Goal: Task Accomplishment & Management: Use online tool/utility

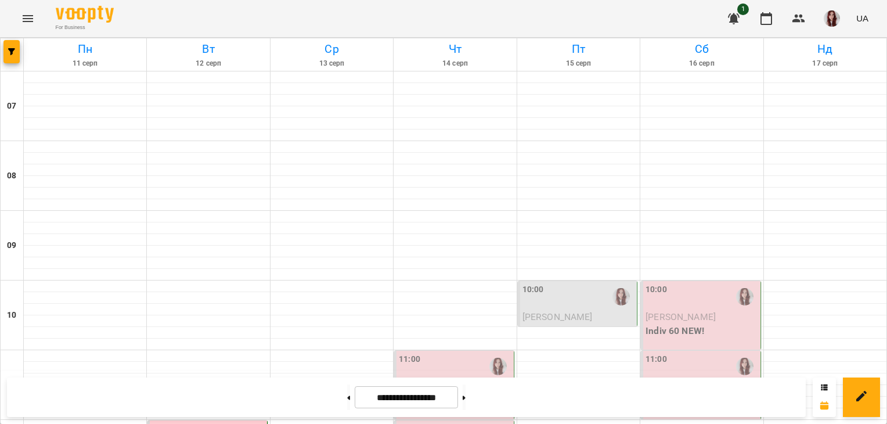
scroll to position [188, 0]
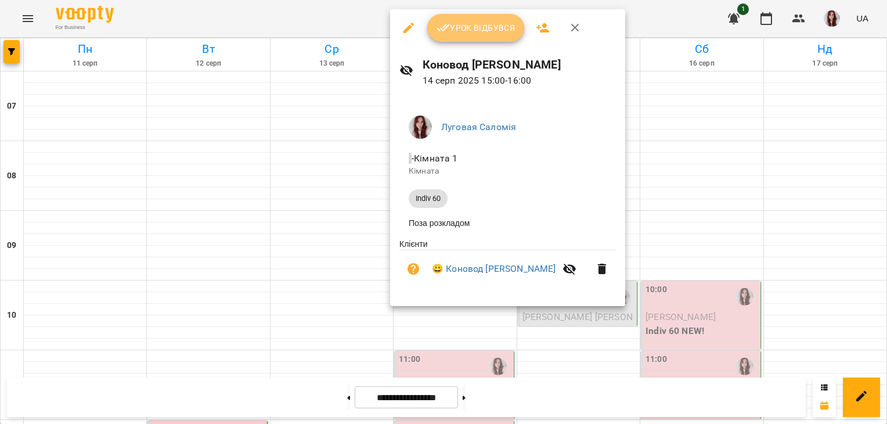
click at [495, 26] on span "Урок відбувся" at bounding box center [476, 28] width 79 height 14
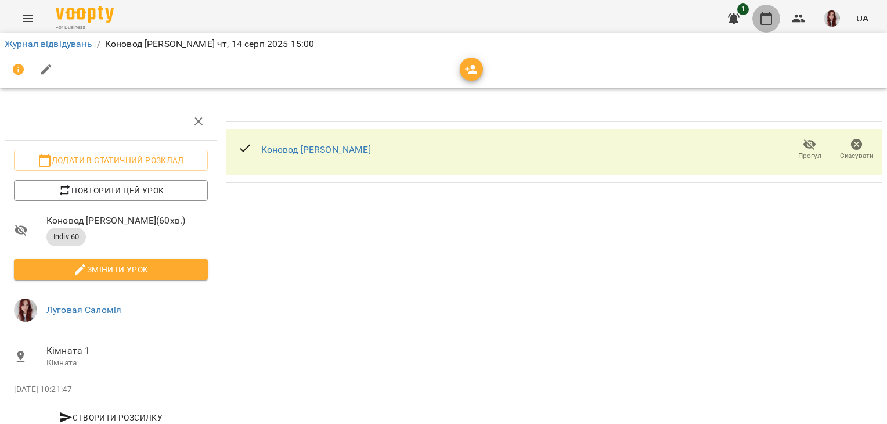
click at [769, 19] on icon "button" at bounding box center [767, 19] width 14 height 14
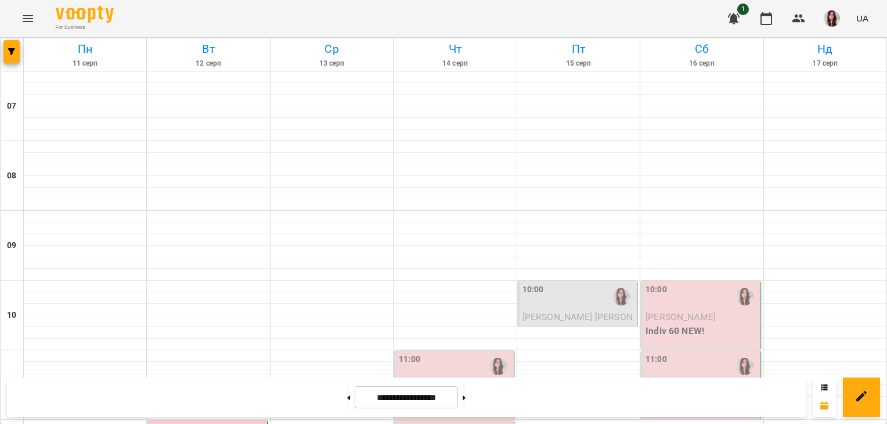
scroll to position [146, 0]
click at [465, 394] on p "Indiv 60 NEW!" at bounding box center [455, 401] width 112 height 14
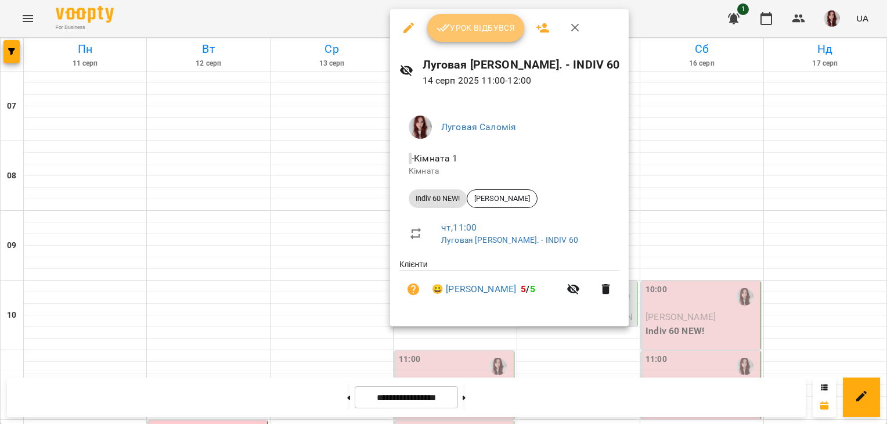
click at [504, 28] on span "Урок відбувся" at bounding box center [476, 28] width 79 height 14
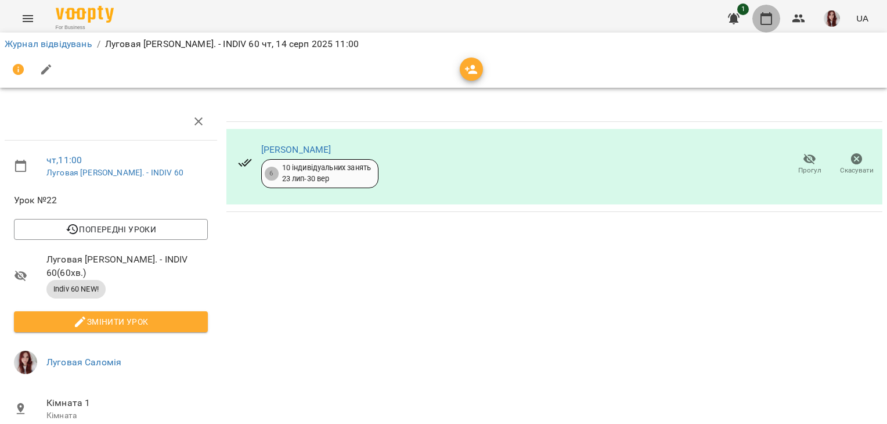
click at [769, 21] on icon "button" at bounding box center [767, 19] width 14 height 14
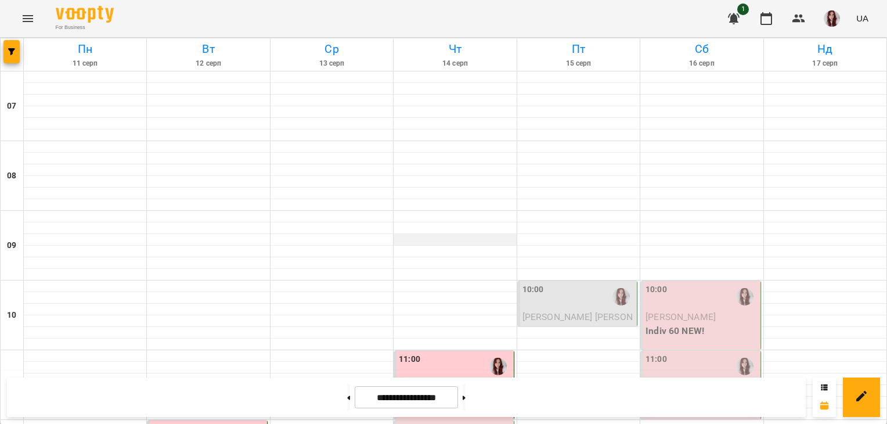
scroll to position [382, 0]
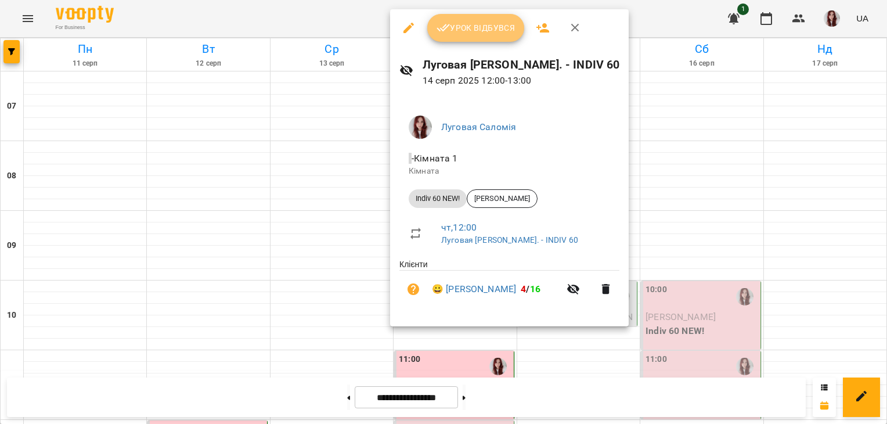
click at [468, 24] on span "Урок відбувся" at bounding box center [476, 28] width 79 height 14
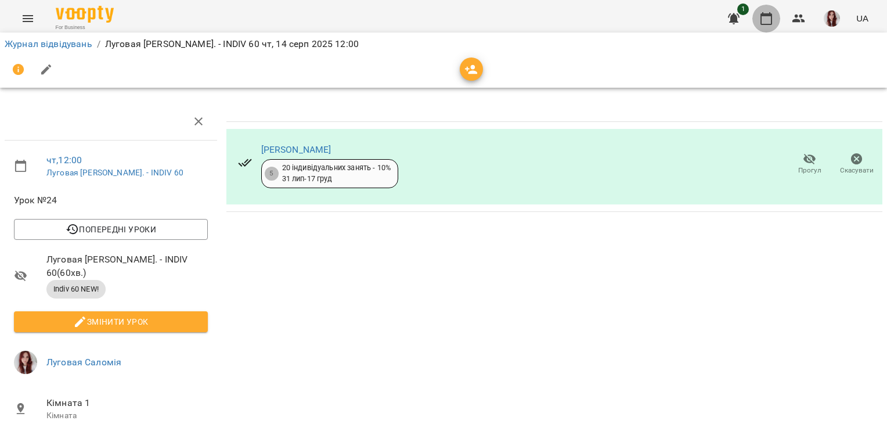
click at [764, 23] on icon "button" at bounding box center [767, 19] width 14 height 14
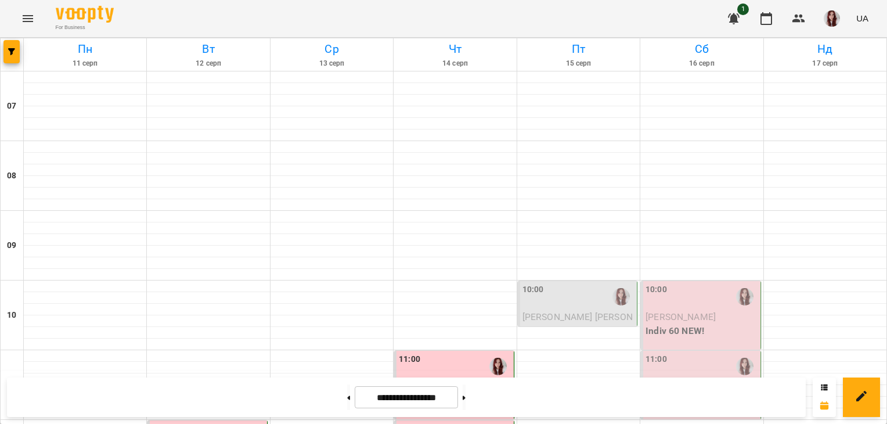
scroll to position [401, 0]
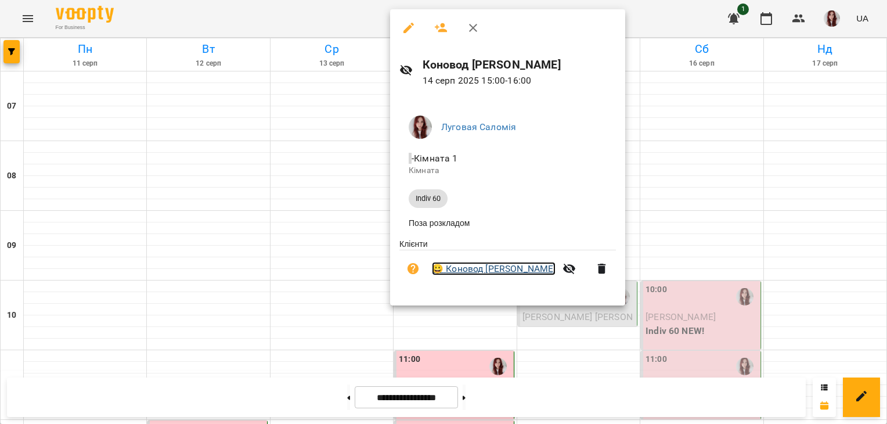
click at [479, 275] on link "😀 Коновод [PERSON_NAME]" at bounding box center [494, 269] width 124 height 14
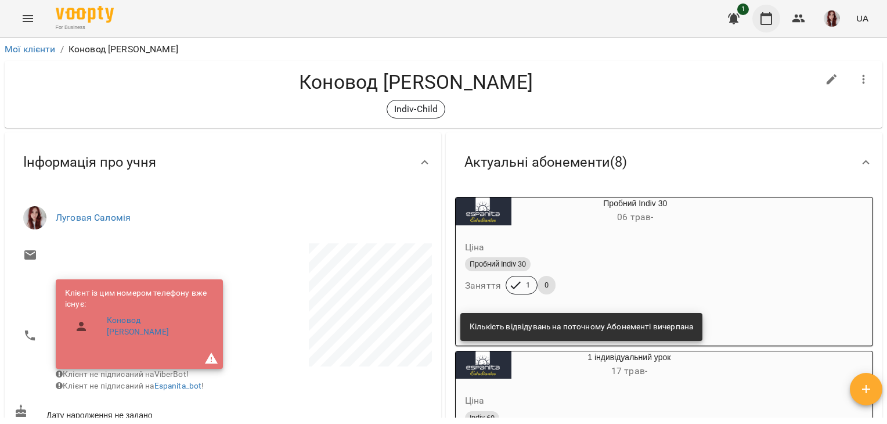
click at [771, 14] on icon "button" at bounding box center [767, 18] width 12 height 13
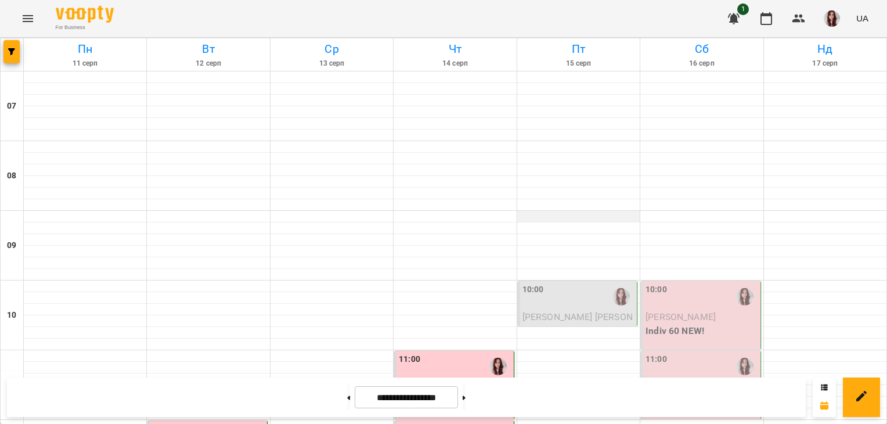
scroll to position [571, 0]
click at [846, 21] on button "button" at bounding box center [832, 18] width 30 height 30
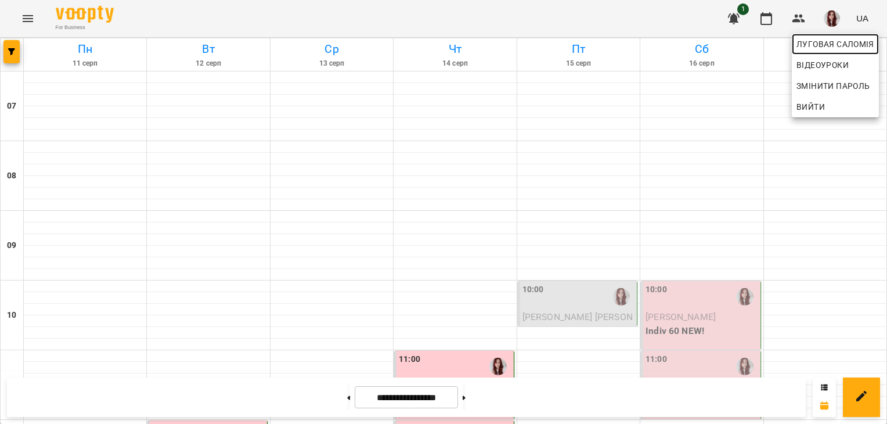
click at [837, 52] on link "Луговая Саломія" at bounding box center [835, 44] width 87 height 21
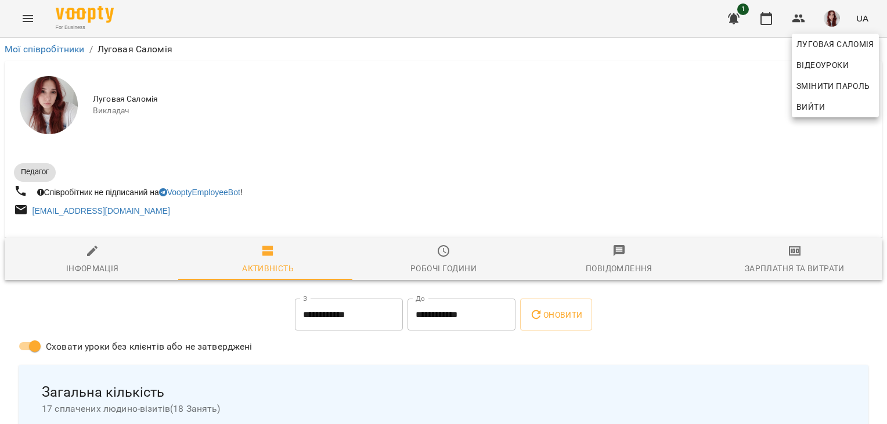
click at [782, 256] on div at bounding box center [443, 212] width 887 height 424
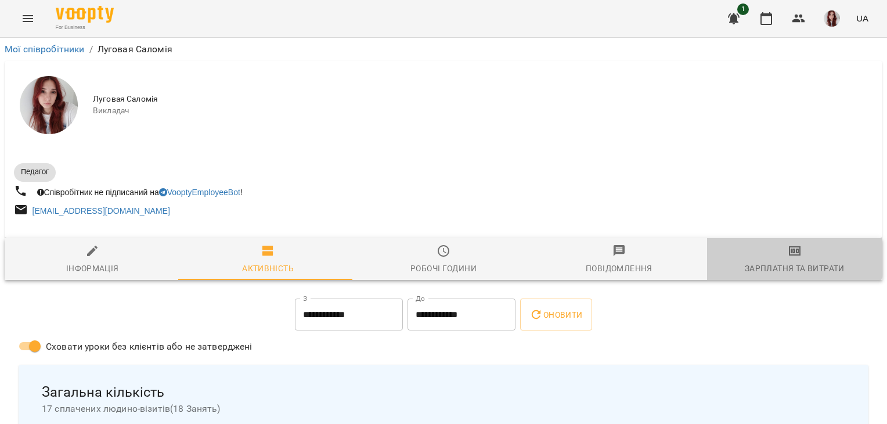
click at [789, 256] on icon "button" at bounding box center [795, 250] width 12 height 9
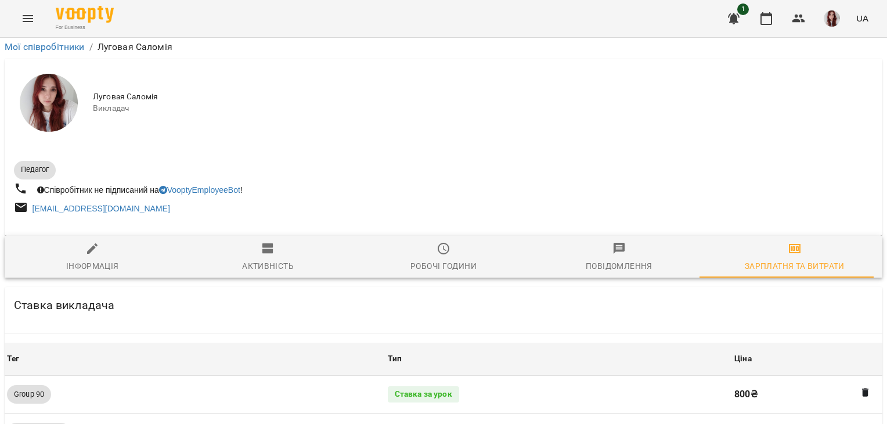
scroll to position [1088, 0]
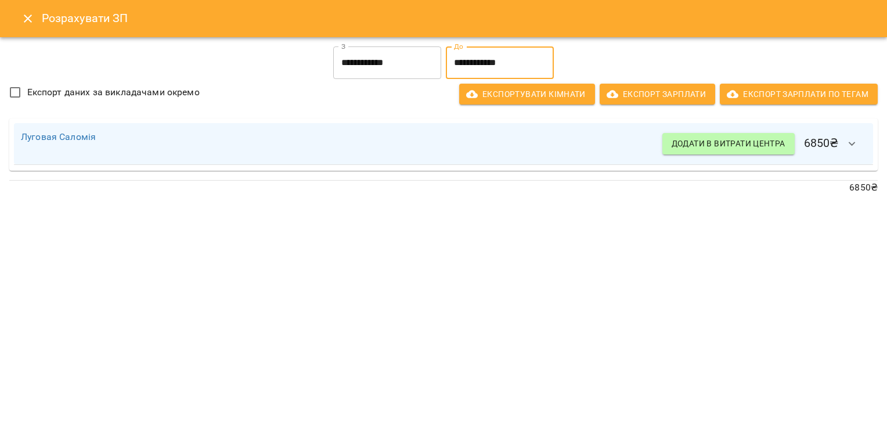
click at [489, 56] on input "**********" at bounding box center [500, 62] width 108 height 33
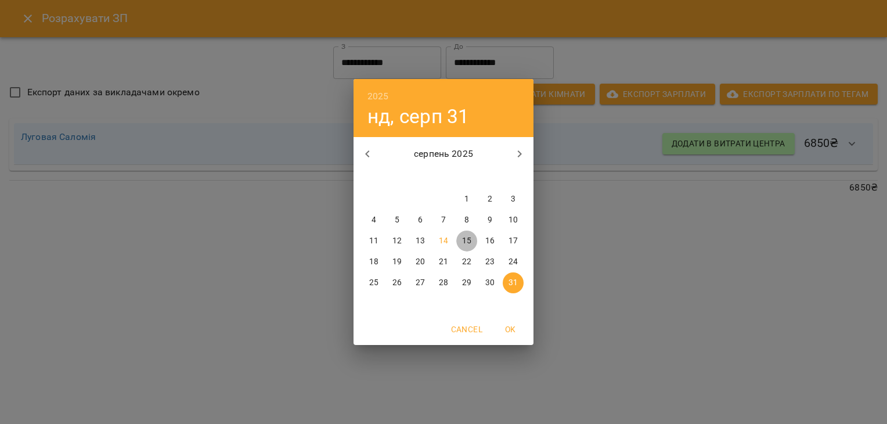
click at [461, 240] on span "15" at bounding box center [466, 241] width 21 height 12
type input "**********"
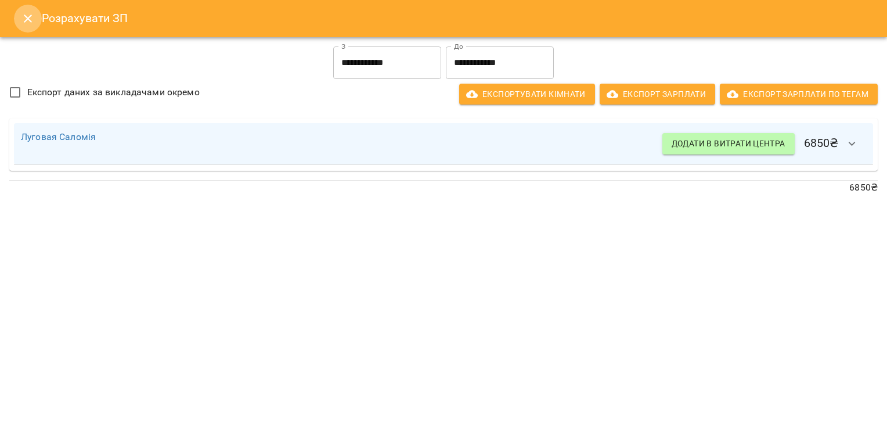
click at [28, 15] on icon "Close" at bounding box center [28, 19] width 14 height 14
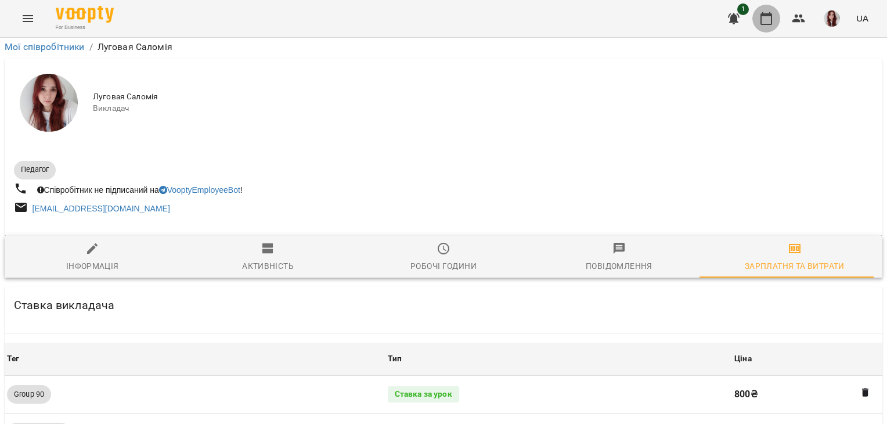
click at [770, 8] on button "button" at bounding box center [767, 19] width 28 height 28
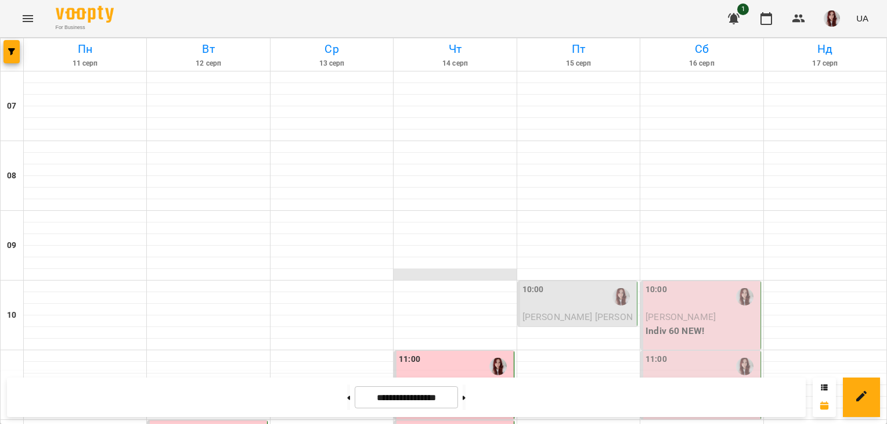
scroll to position [815, 0]
click at [466, 397] on icon at bounding box center [464, 398] width 3 height 4
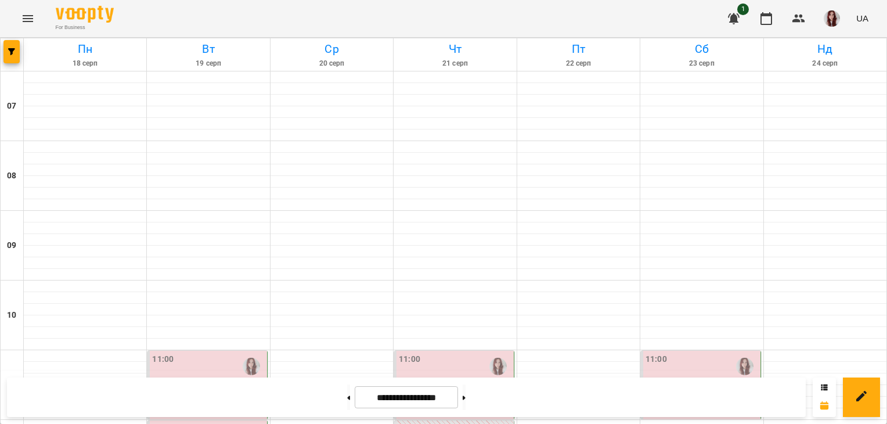
scroll to position [47, 0]
click at [347, 398] on button at bounding box center [348, 397] width 3 height 26
type input "**********"
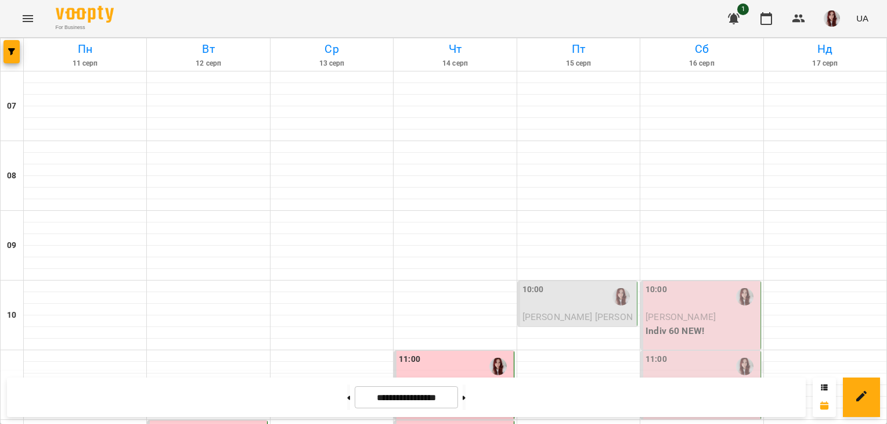
scroll to position [0, 0]
